Goal: Information Seeking & Learning: Learn about a topic

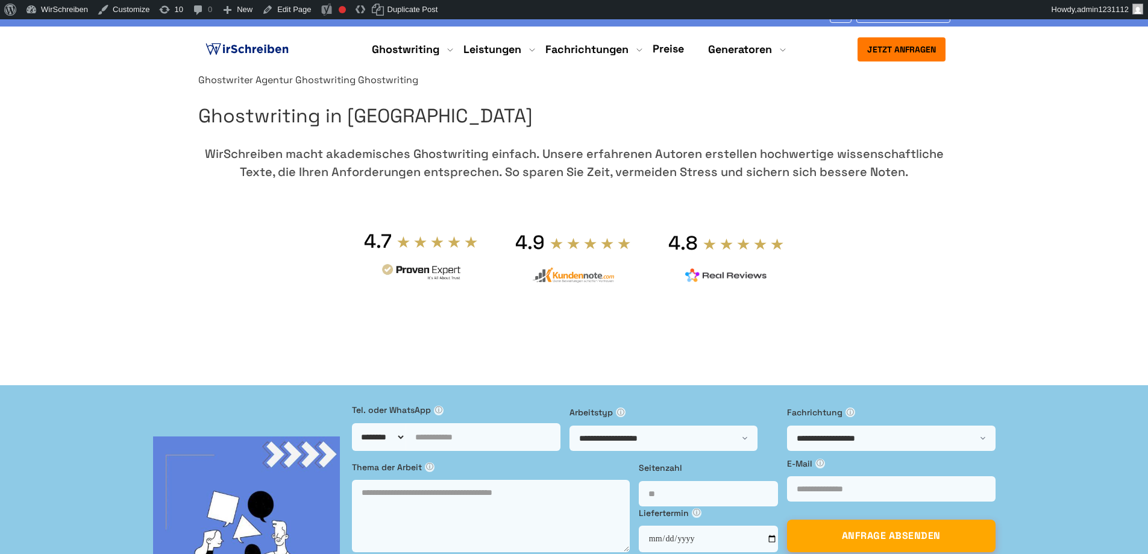
click at [987, 184] on section "Ghostwriter Agentur Ghostwriting Ghostwriting Ghostwriting in Deutschland WirSc…" at bounding box center [574, 222] width 1148 height 301
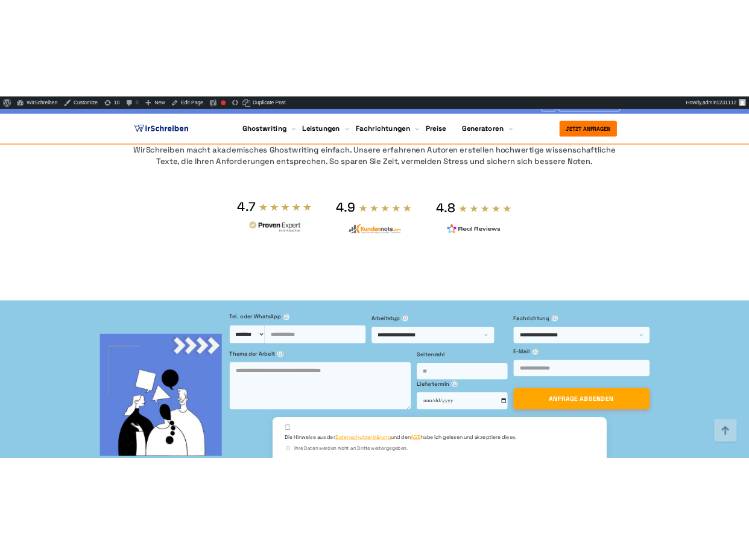
scroll to position [801, 0]
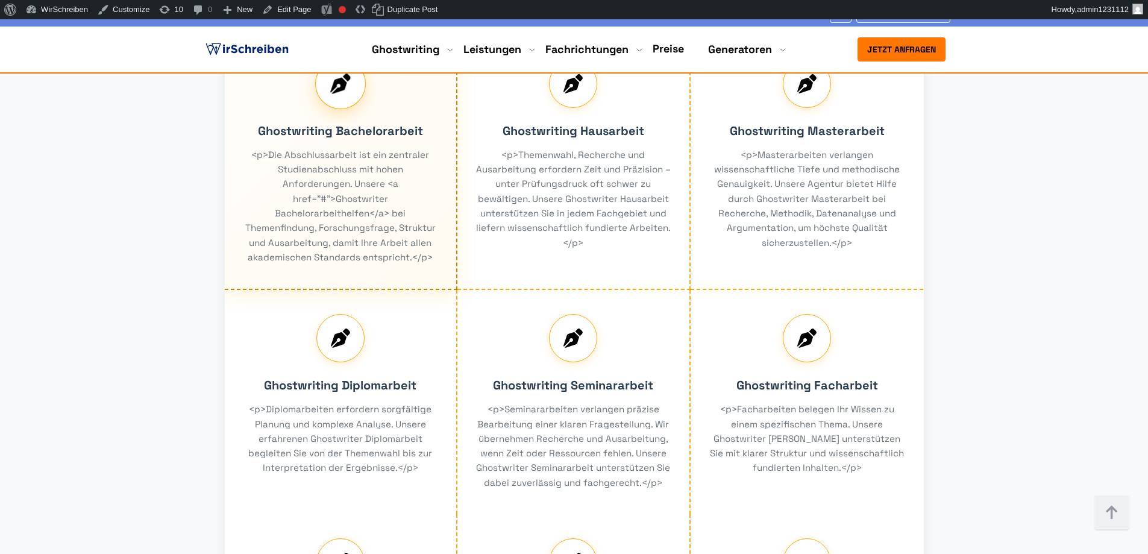
drag, startPoint x: 383, startPoint y: 251, endPoint x: 297, endPoint y: 192, distance: 103.7
click at [312, 206] on div "Ghostwriting Bachelorarbeit <p>Die Abschlussarbeit ist ein zentraler Studienabs…" at bounding box center [341, 163] width 233 height 255
drag, startPoint x: 269, startPoint y: 174, endPoint x: 298, endPoint y: 176, distance: 29.6
click at [298, 176] on div "Ghostwriting Bachelorarbeit <p>Die Abschlussarbeit ist ein zentraler Studienabs…" at bounding box center [341, 163] width 233 height 255
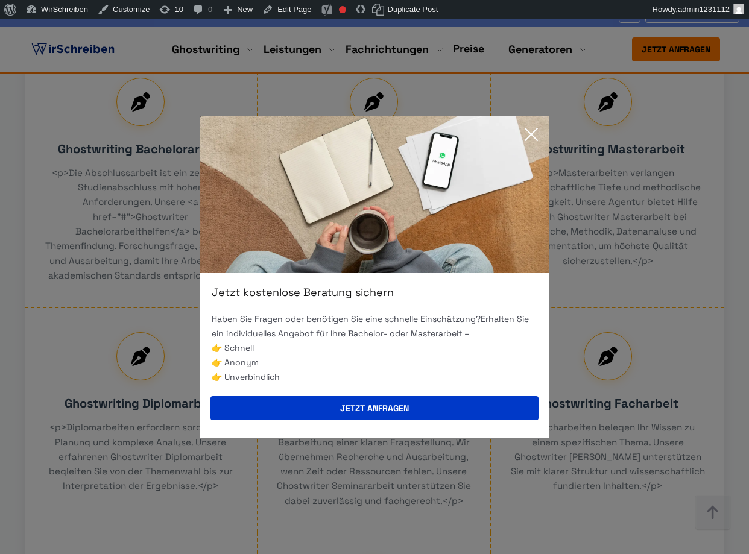
click at [522, 128] on icon at bounding box center [531, 134] width 24 height 24
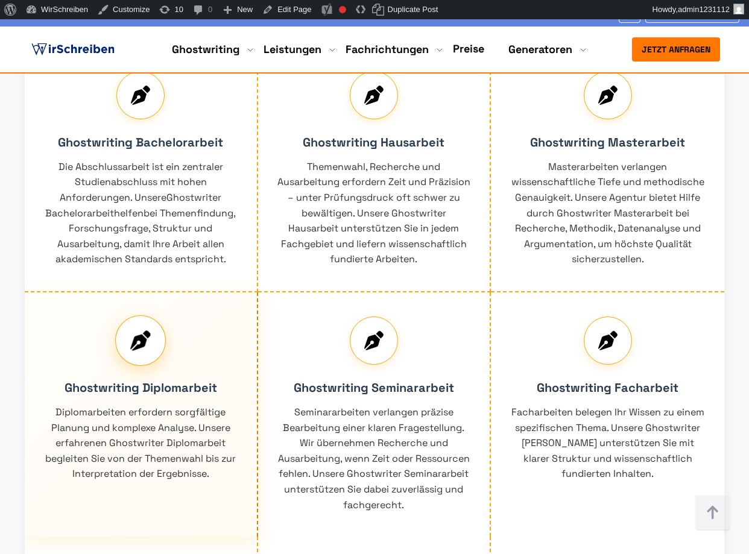
scroll to position [801, 0]
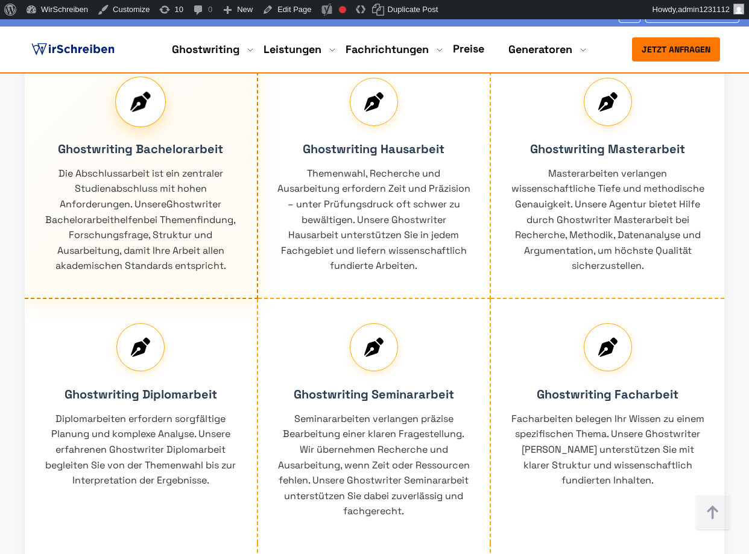
click at [152, 232] on div "Ghostwriting Bachelorarbeit Die Abschlussarbeit ist ein zentraler Studienabschl…" at bounding box center [141, 176] width 233 height 245
drag, startPoint x: 169, startPoint y: 276, endPoint x: 119, endPoint y: 239, distance: 62.0
click at [119, 239] on div "Ghostwriting Bachelorarbeit Die Abschlussarbeit ist ein zentraler Studienabschl…" at bounding box center [141, 176] width 233 height 245
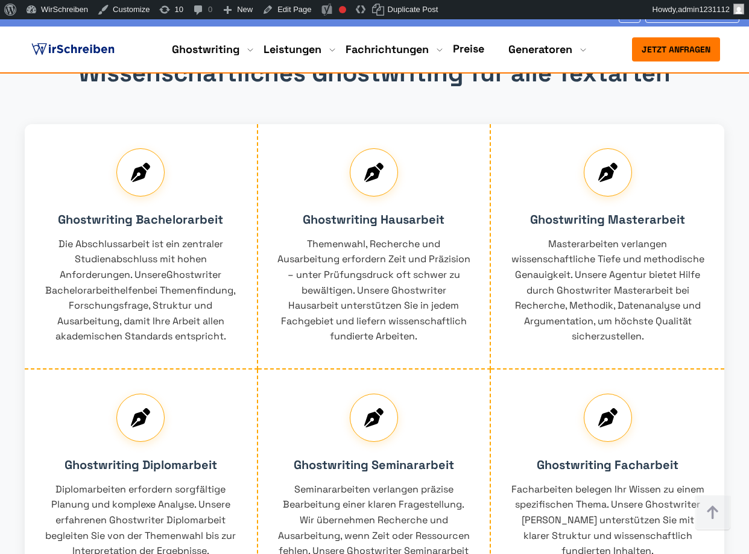
scroll to position [728, 0]
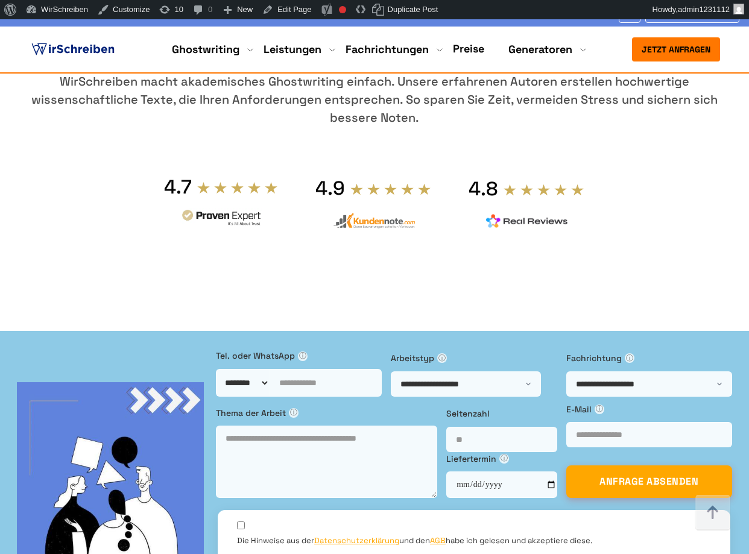
scroll to position [728, 0]
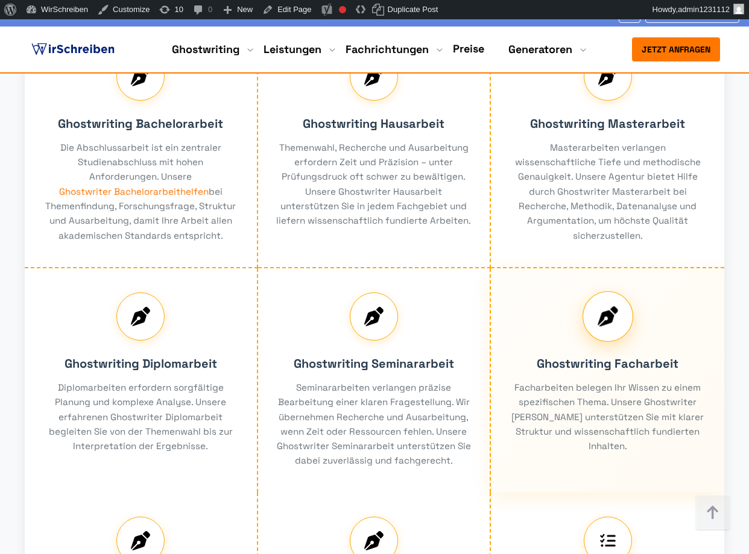
scroll to position [801, 0]
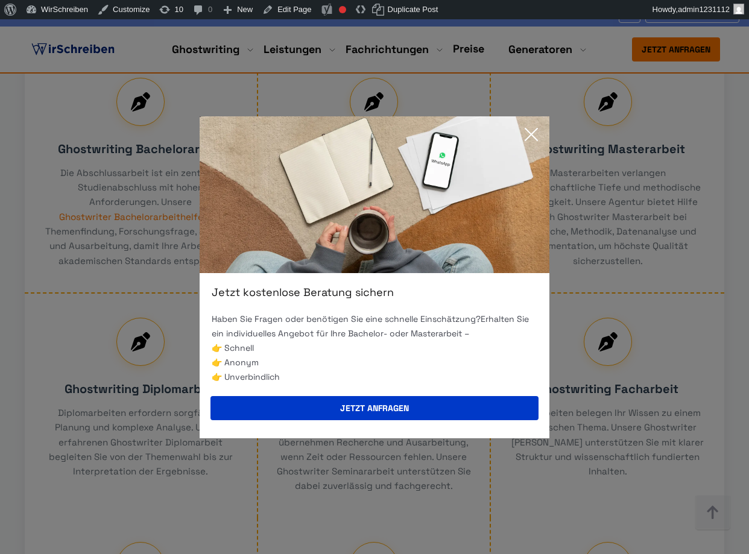
click at [528, 140] on icon at bounding box center [531, 134] width 24 height 24
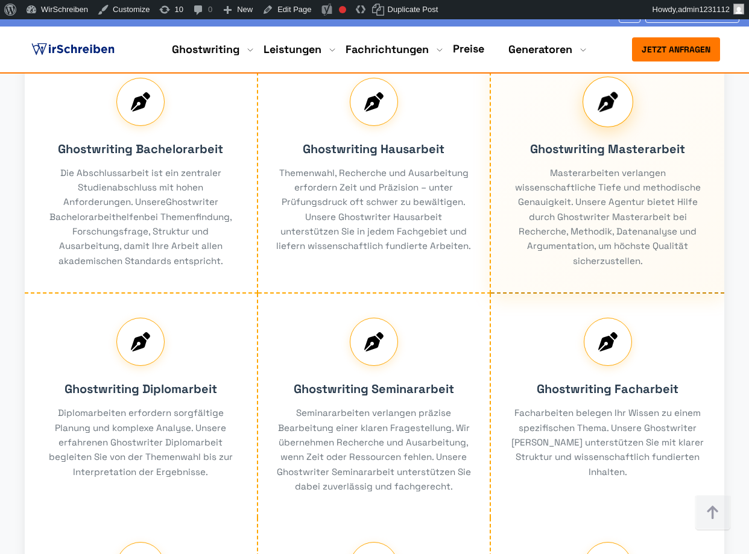
scroll to position [801, 0]
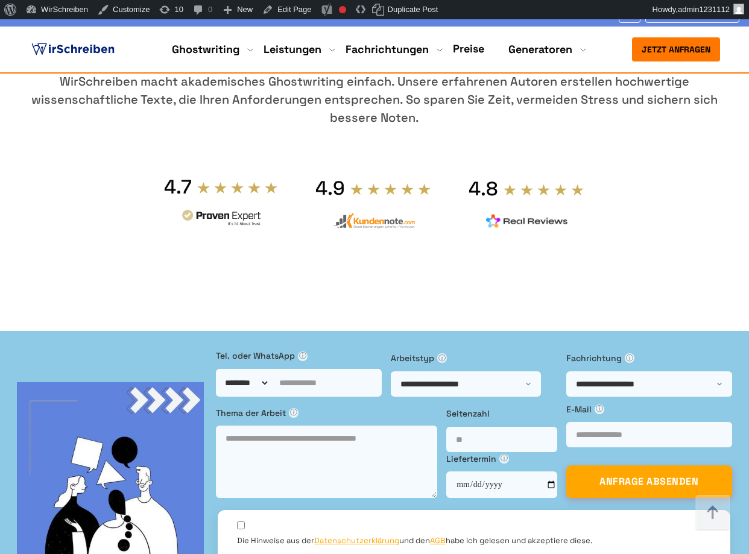
scroll to position [801, 0]
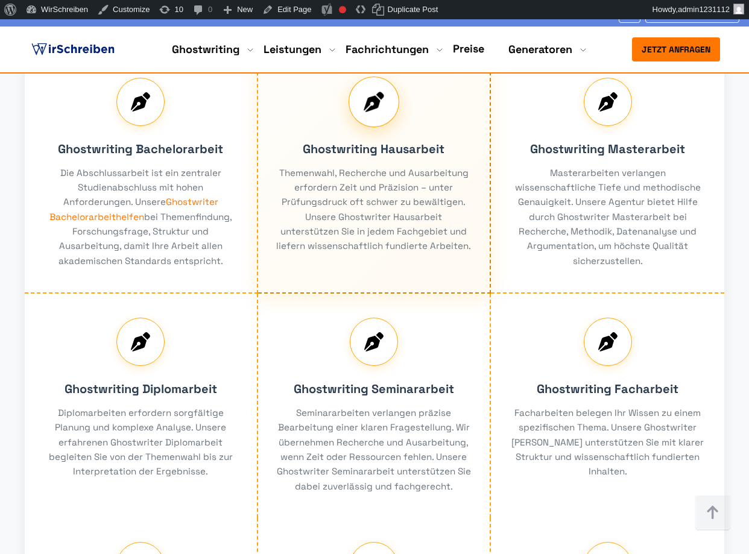
scroll to position [801, 0]
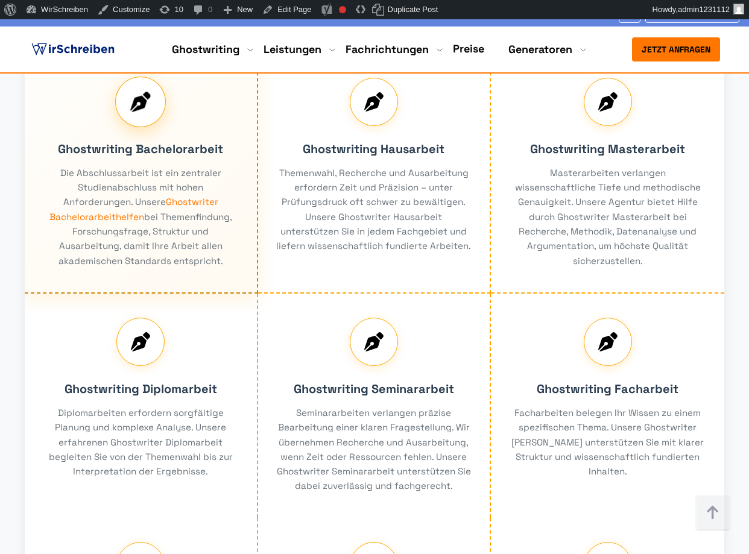
click at [210, 265] on div "Ghostwriting Bachelorarbeit Die Abschlussarbeit ist ein zentraler Studienabschl…" at bounding box center [141, 174] width 233 height 240
drag, startPoint x: 204, startPoint y: 227, endPoint x: 177, endPoint y: 227, distance: 27.1
click at [177, 227] on div "Ghostwriting Bachelorarbeit Die Abschlussarbeit ist ein zentraler Studienabschl…" at bounding box center [141, 174] width 233 height 240
drag, startPoint x: 206, startPoint y: 229, endPoint x: 208, endPoint y: 238, distance: 8.6
click at [208, 238] on div "Ghostwriting Bachelorarbeit Die Abschlussarbeit ist ein zentraler Studienabschl…" at bounding box center [141, 174] width 233 height 240
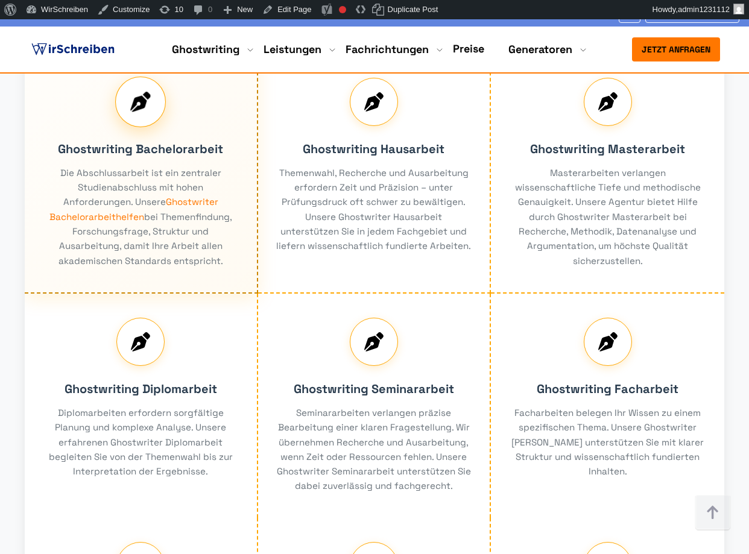
click at [206, 228] on div "Ghostwriting Bachelorarbeit Die Abschlussarbeit ist ein zentraler Studienabschl…" at bounding box center [141, 174] width 233 height 240
click at [205, 228] on div "Ghostwriting Bachelorarbeit Die Abschlussarbeit ist ein zentraler Studienabschl…" at bounding box center [141, 174] width 233 height 240
click at [196, 228] on div "Ghostwriting Bachelorarbeit Die Abschlussarbeit ist ein zentraler Studienabschl…" at bounding box center [141, 174] width 233 height 240
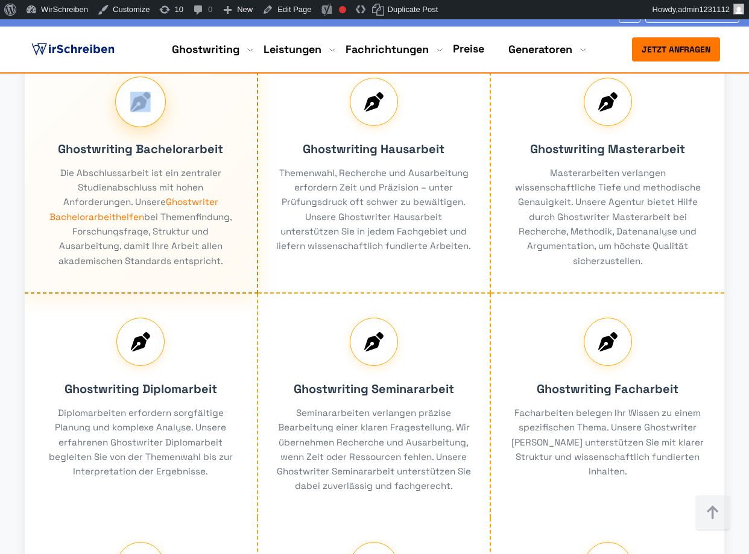
click at [196, 228] on div "Ghostwriting Bachelorarbeit Die Abschlussarbeit ist ein zentraler Studienabschl…" at bounding box center [141, 174] width 233 height 240
click at [194, 244] on div "Ghostwriting Bachelorarbeit Die Abschlussarbeit ist ein zentraler Studienabschl…" at bounding box center [141, 174] width 233 height 240
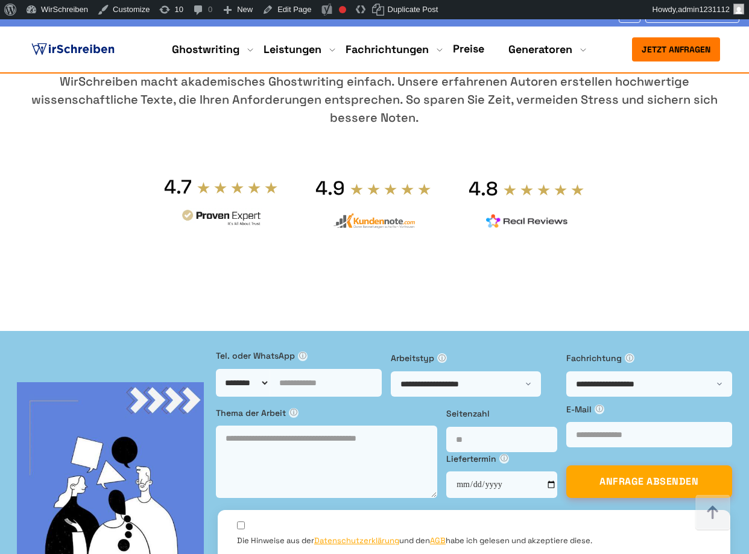
scroll to position [801, 0]
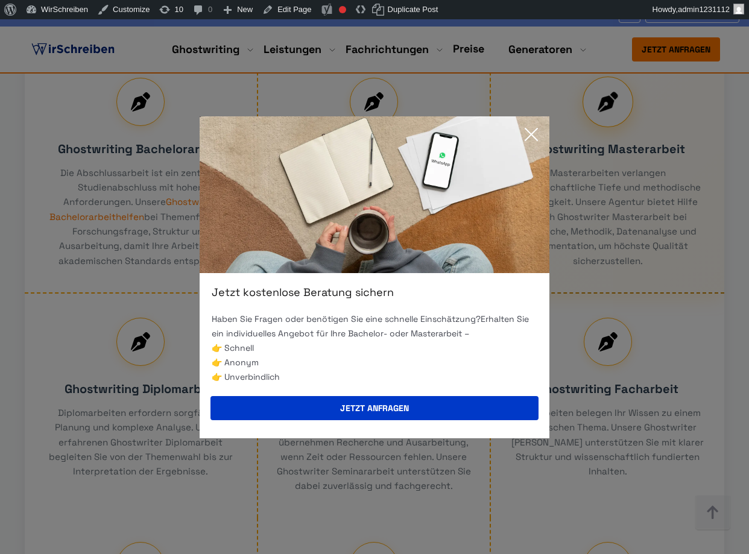
click at [522, 128] on icon at bounding box center [531, 134] width 24 height 24
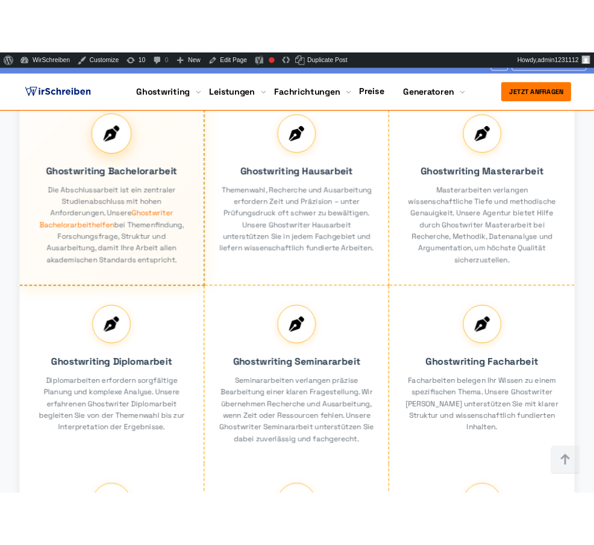
scroll to position [801, 0]
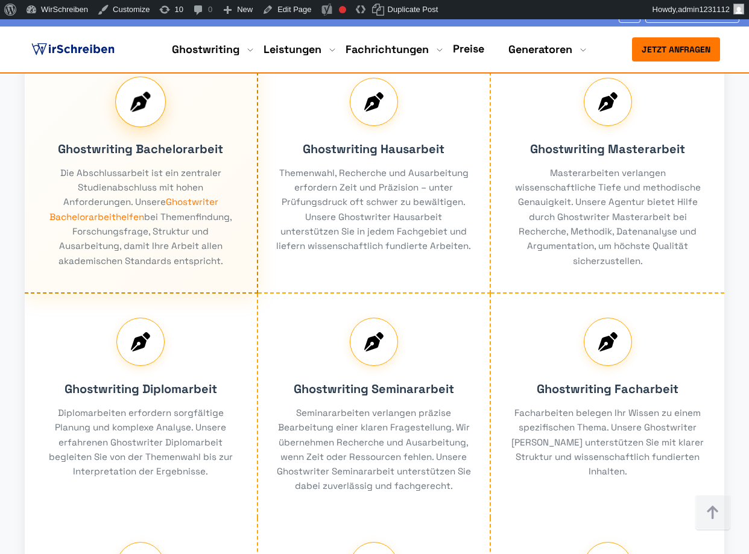
drag, startPoint x: 197, startPoint y: 230, endPoint x: 201, endPoint y: 253, distance: 23.3
click at [201, 253] on div "Ghostwriting Bachelorarbeit Die Abschlussarbeit ist ein zentraler Studienabschl…" at bounding box center [141, 174] width 233 height 240
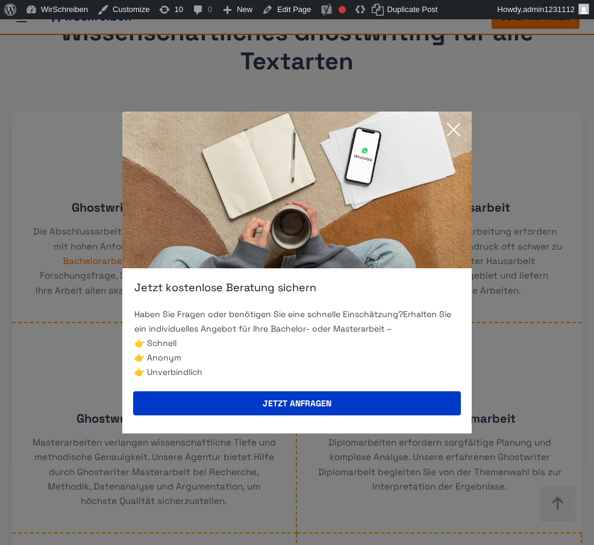
click at [465, 131] on icon at bounding box center [454, 130] width 24 height 24
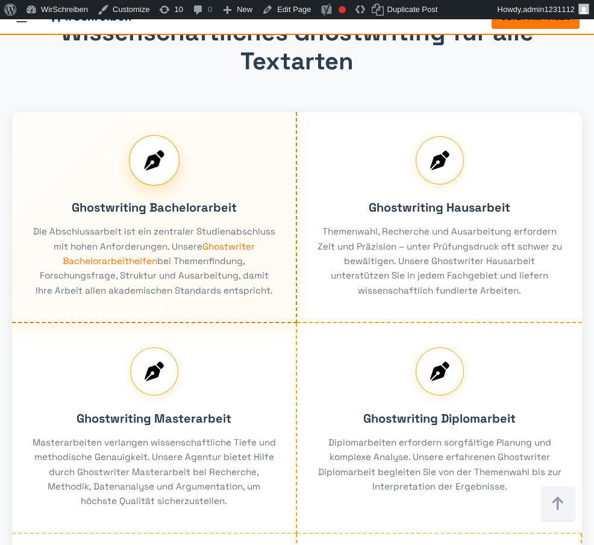
scroll to position [801, 0]
drag, startPoint x: 236, startPoint y: 210, endPoint x: 239, endPoint y: 245, distance: 35.2
click at [239, 245] on div "Ghostwriting Bachelorarbeit Die Abschlussarbeit ist ein zentraler Studienabschl…" at bounding box center [154, 217] width 285 height 211
drag, startPoint x: 258, startPoint y: 188, endPoint x: 254, endPoint y: 222, distance: 34.6
click at [254, 222] on div "Ghostwriting Bachelorarbeit Die Abschlussarbeit ist ein zentraler Studienabschl…" at bounding box center [154, 217] width 285 height 211
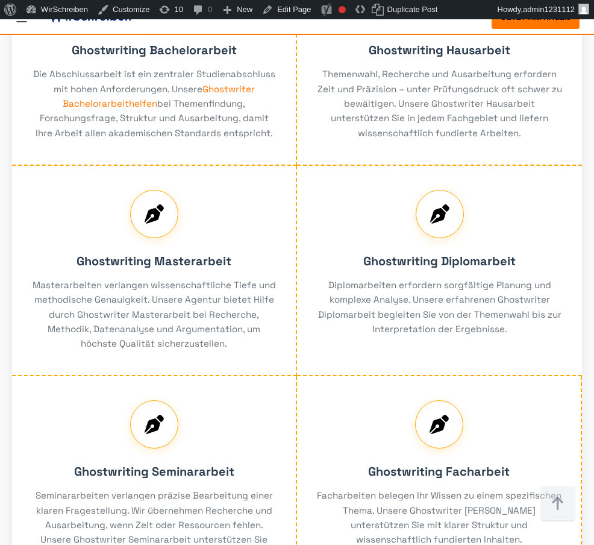
scroll to position [801, 0]
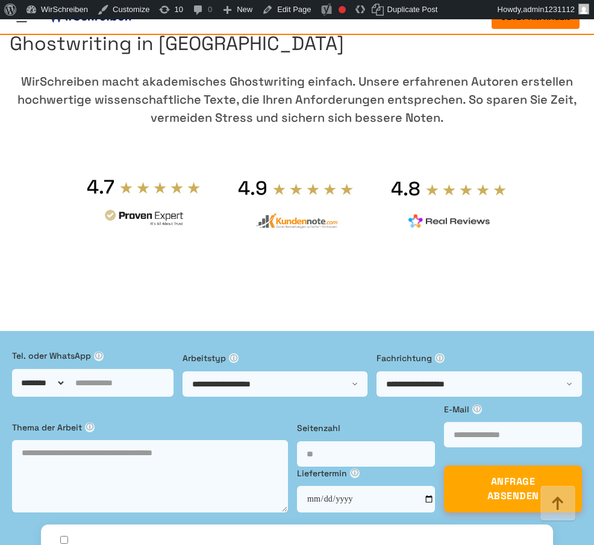
scroll to position [801, 0]
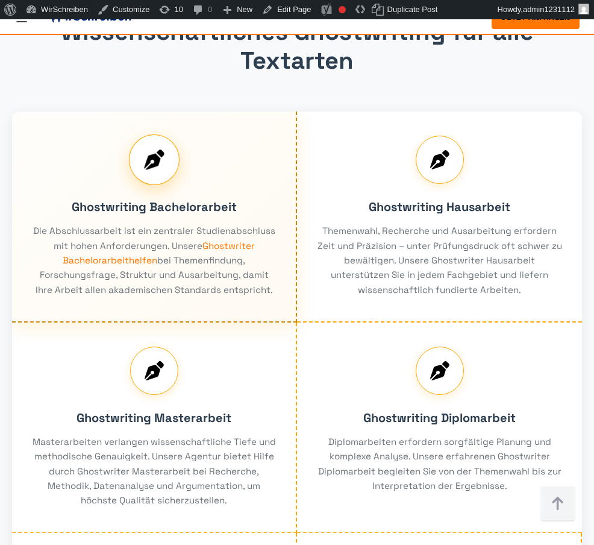
scroll to position [801, 0]
